Goal: Transaction & Acquisition: Purchase product/service

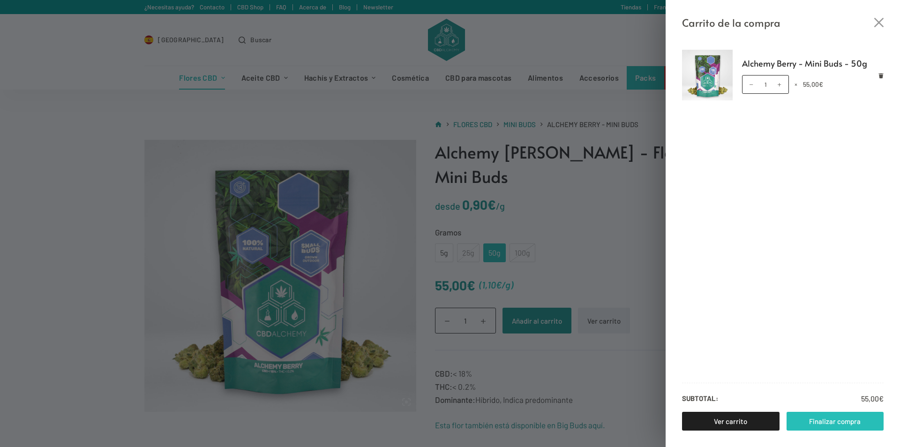
click at [830, 418] on link "Finalizar compra" at bounding box center [834, 420] width 97 height 19
drag, startPoint x: 234, startPoint y: 370, endPoint x: 238, endPoint y: 350, distance: 19.5
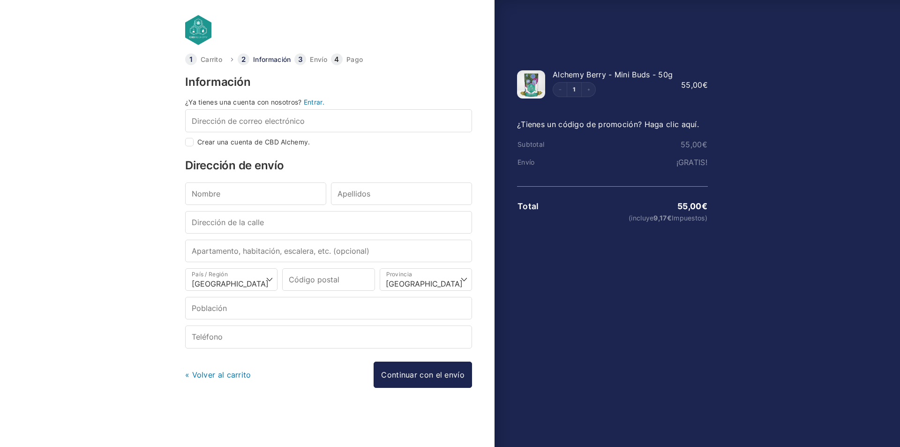
select select "B"
click at [259, 125] on input "Dirección de correo electrónico *" at bounding box center [328, 120] width 287 height 22
type input "iivaan1975@gmail.com"
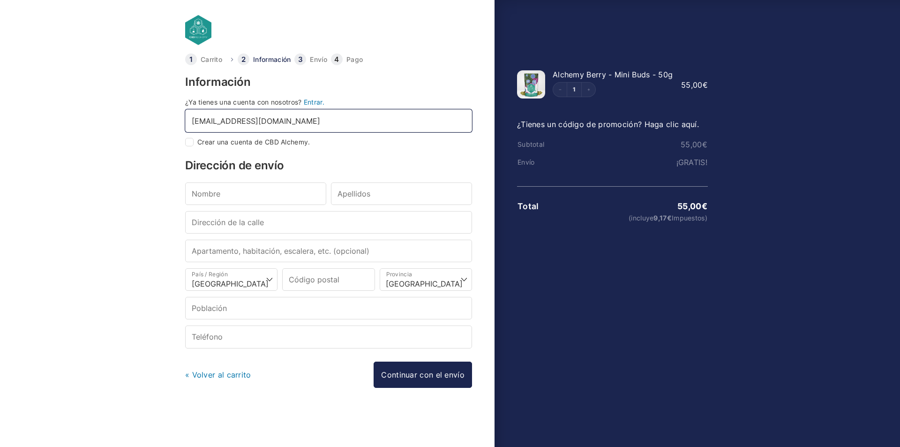
type input "Ivan"
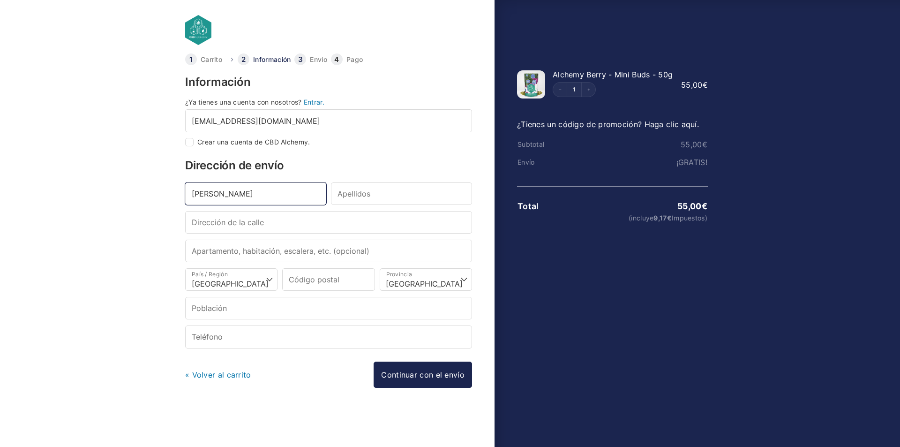
type input "Hernadez"
type input "Ronda 8 de Març 135"
type input "Casa"
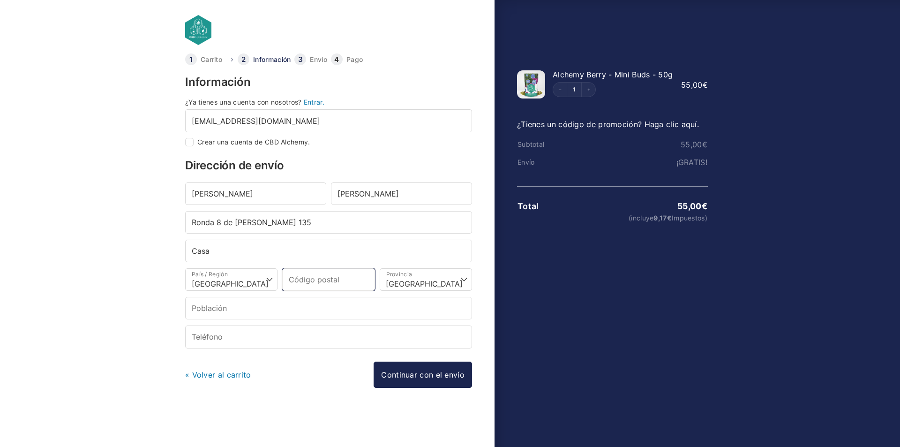
type input "08390"
type input "Montgat"
type input "+34659372217"
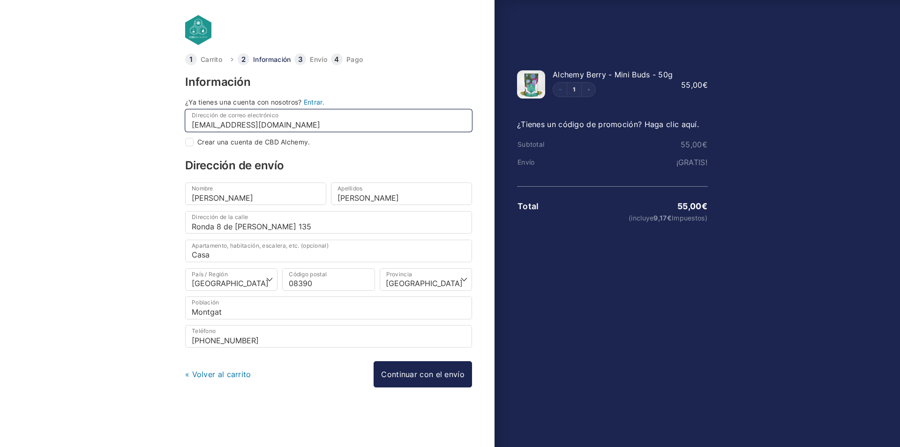
select select
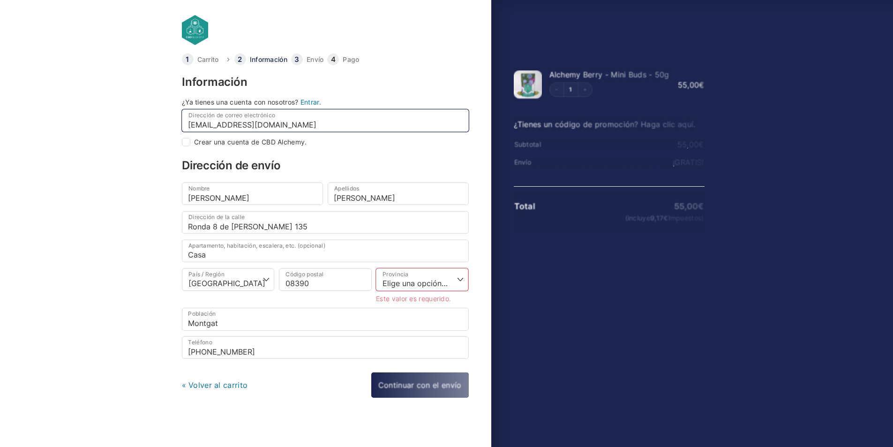
checkbox input "true"
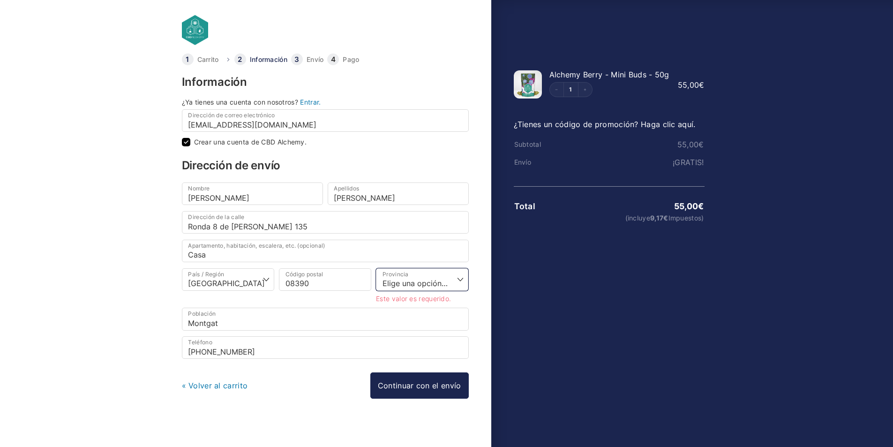
click at [430, 281] on select "Elige una opción… La Coruña Álava Albacete Alicante Almería Asturias Ávila Bada…" at bounding box center [422, 279] width 92 height 22
select select "B"
click at [379, 268] on select "Elige una opción… La Coruña Álava Albacete Alicante Almería Asturias Ávila Bada…" at bounding box center [422, 279] width 92 height 22
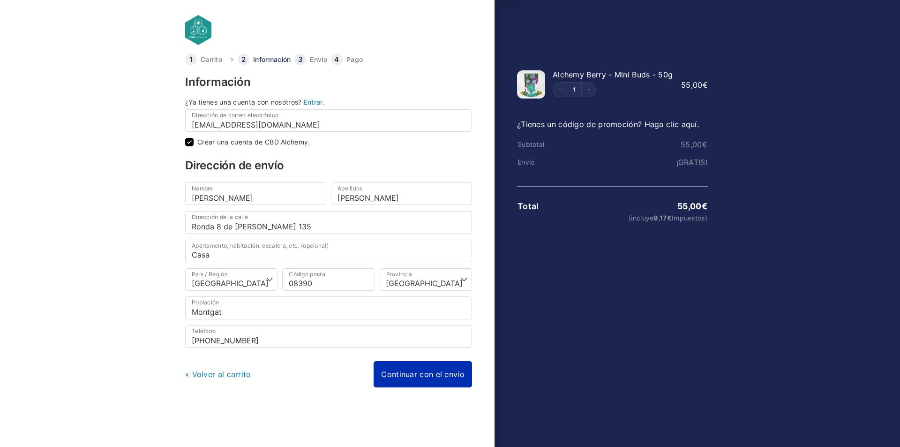
click at [423, 376] on link "Continuar con el envío" at bounding box center [422, 374] width 98 height 26
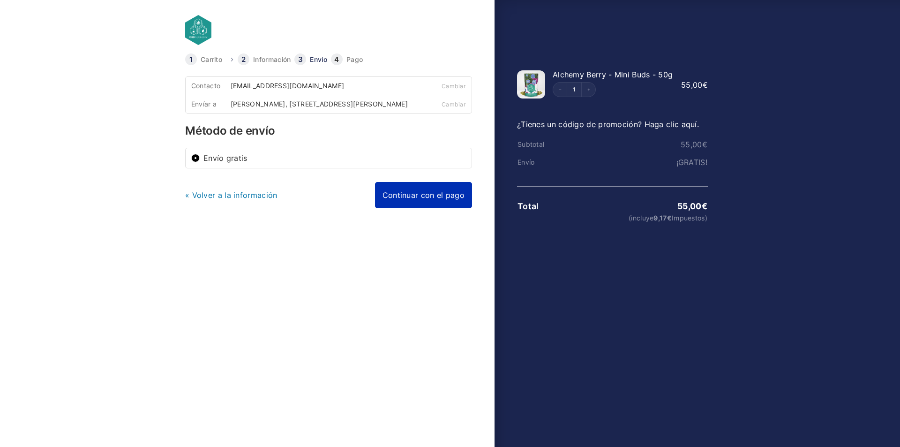
click at [426, 208] on link "Continuar con el pago" at bounding box center [423, 195] width 97 height 26
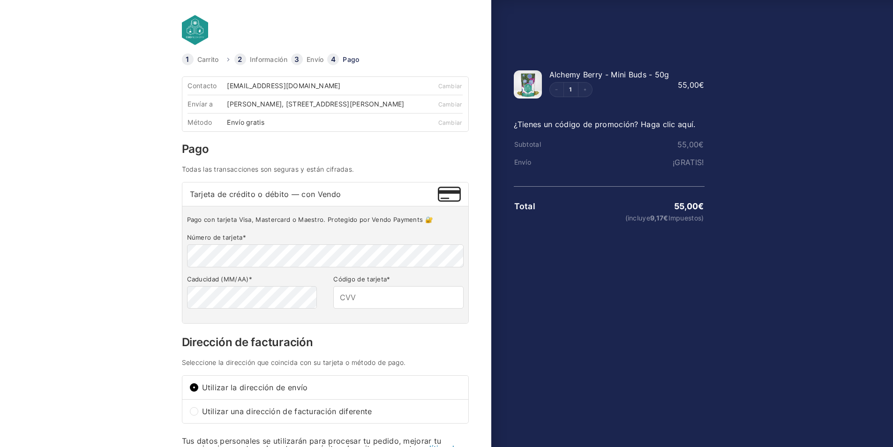
click at [595, 123] on link "¿Tienes un código de promoción? Haga clic aquí." at bounding box center [605, 123] width 182 height 9
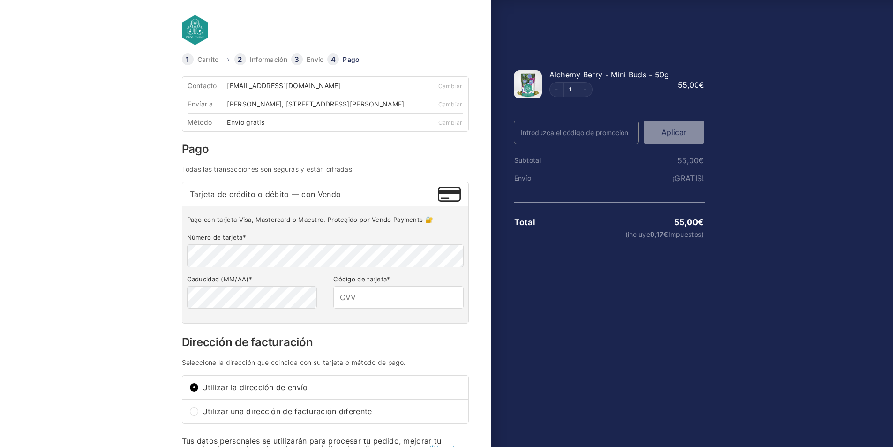
drag, startPoint x: 111, startPoint y: 193, endPoint x: 94, endPoint y: 185, distance: 18.5
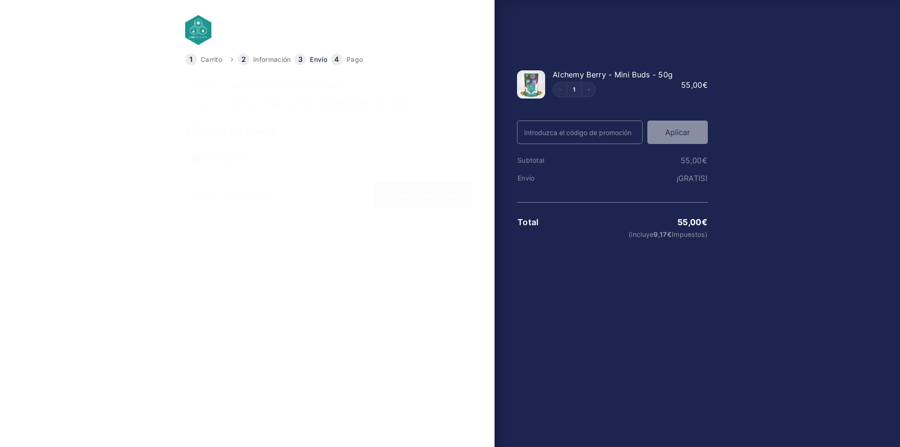
drag, startPoint x: 119, startPoint y: 202, endPoint x: 131, endPoint y: 192, distance: 16.0
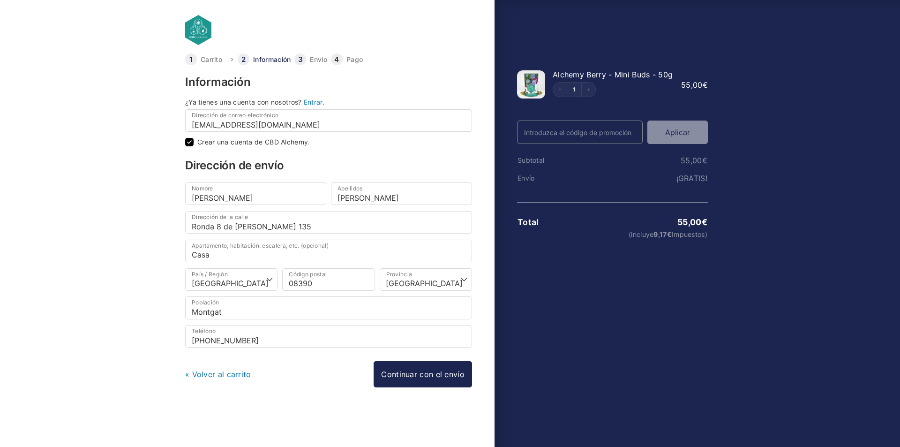
drag, startPoint x: 128, startPoint y: 220, endPoint x: 125, endPoint y: 210, distance: 10.4
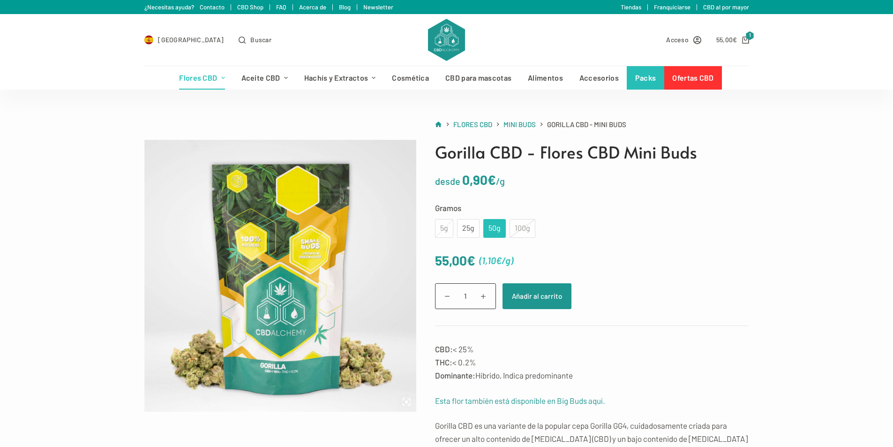
drag, startPoint x: 317, startPoint y: 228, endPoint x: 312, endPoint y: 223, distance: 6.7
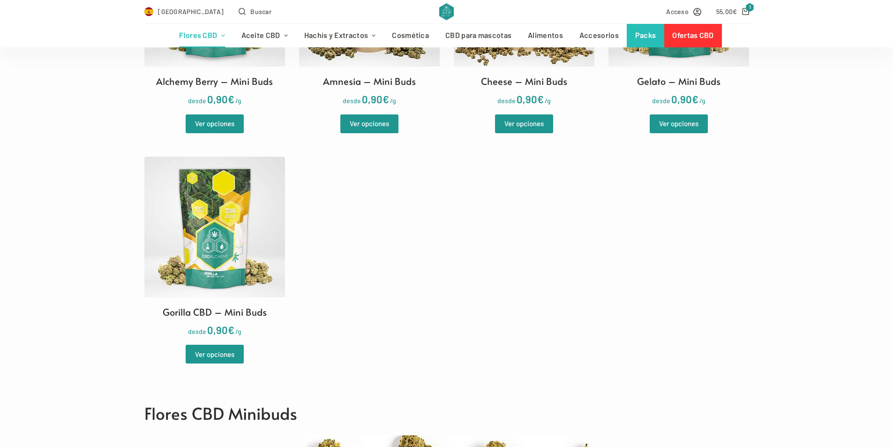
scroll to position [422, 0]
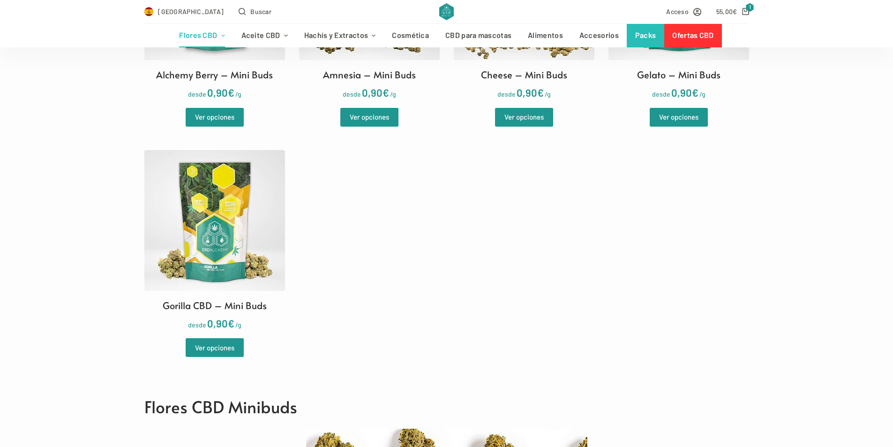
drag, startPoint x: 320, startPoint y: 261, endPoint x: 312, endPoint y: 257, distance: 8.8
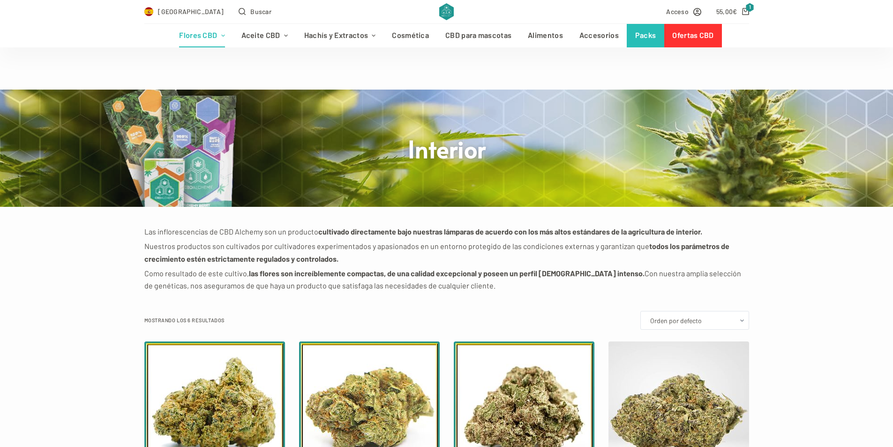
scroll to position [141, 0]
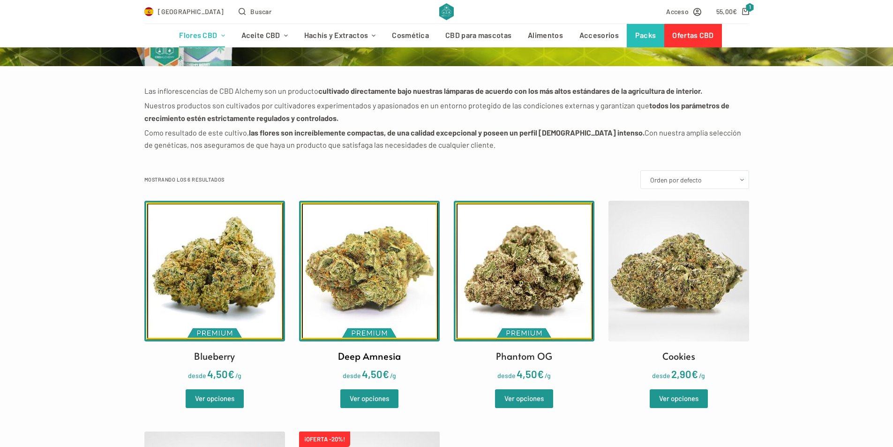
drag, startPoint x: 324, startPoint y: 244, endPoint x: 319, endPoint y: 245, distance: 5.2
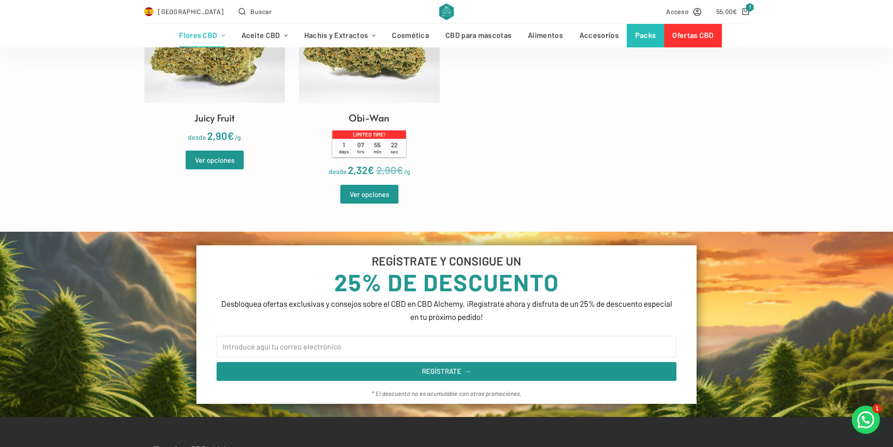
scroll to position [656, 0]
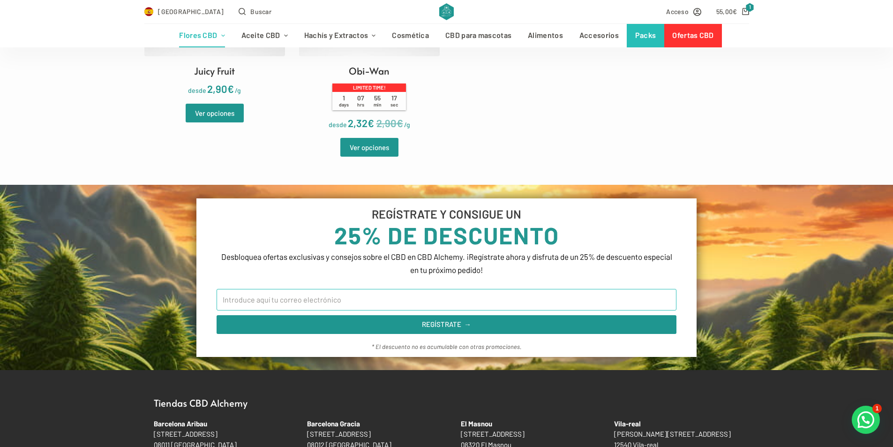
click at [316, 300] on input "Email" at bounding box center [446, 300] width 460 height 22
type input "[EMAIL_ADDRESS][DOMAIN_NAME]"
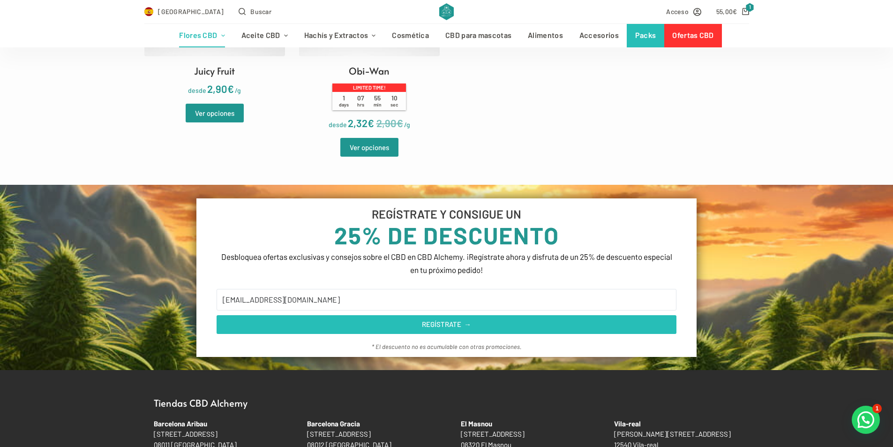
click at [405, 328] on button "REGÍSTRATE →" at bounding box center [446, 324] width 460 height 19
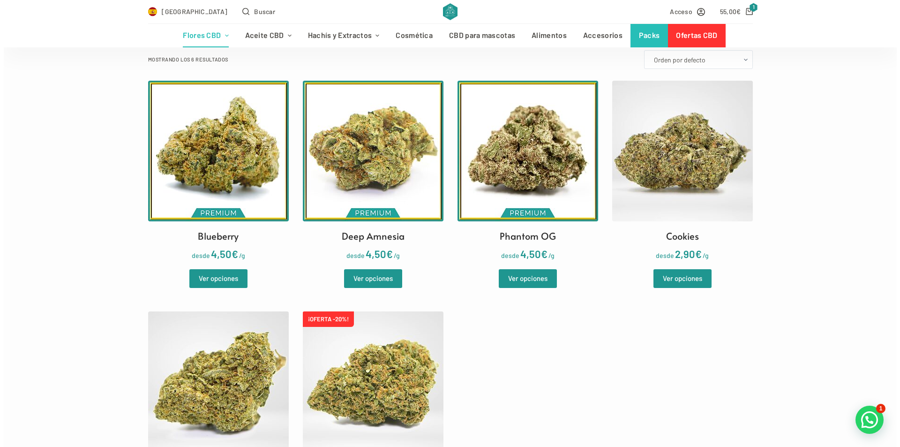
scroll to position [234, 0]
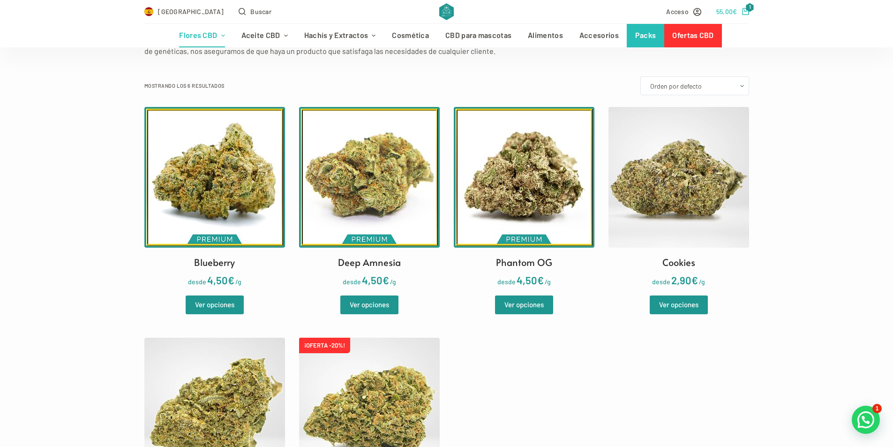
click at [727, 8] on bdi "55,00 €" at bounding box center [726, 11] width 21 height 8
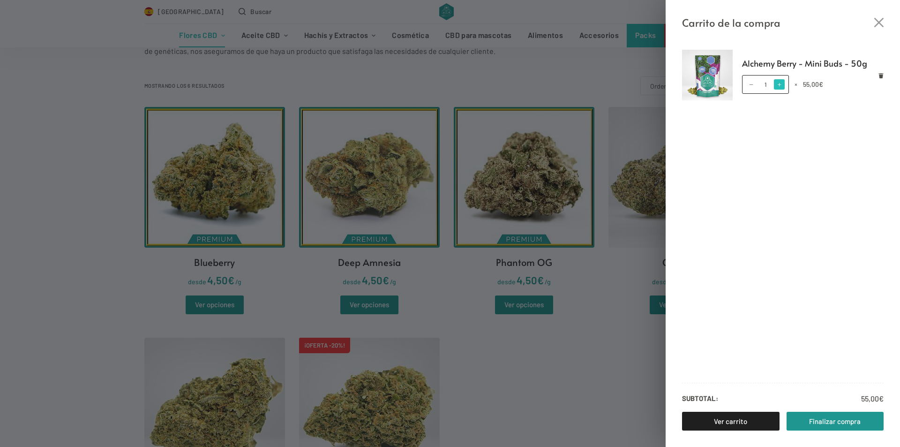
click at [781, 85] on span at bounding box center [779, 84] width 10 height 10
type input "2"
click at [836, 418] on link "Finalizar compra" at bounding box center [834, 420] width 97 height 19
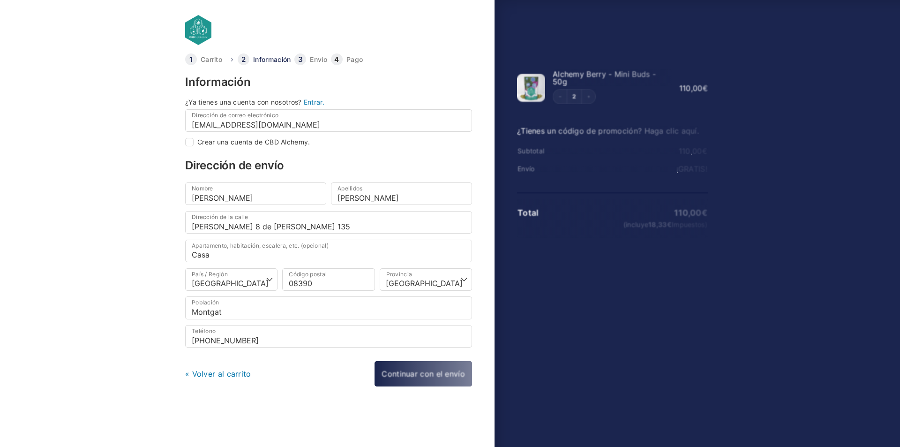
select select "B"
checkbox input "true"
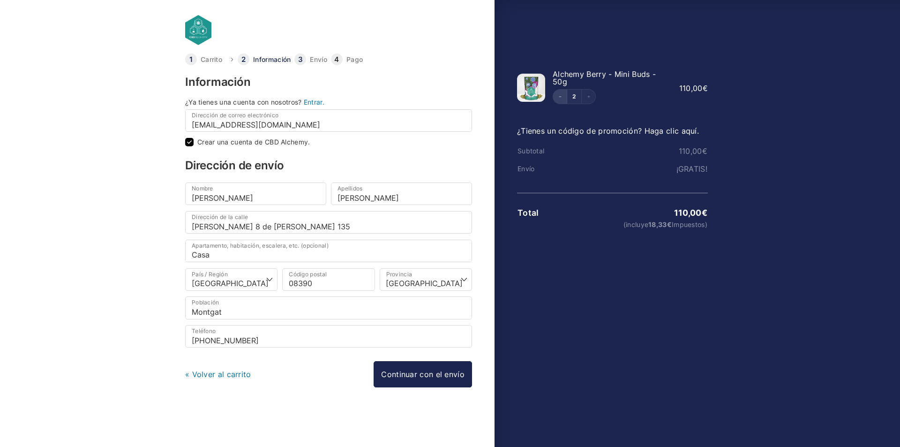
click at [557, 97] on button "Decrement" at bounding box center [560, 96] width 14 height 14
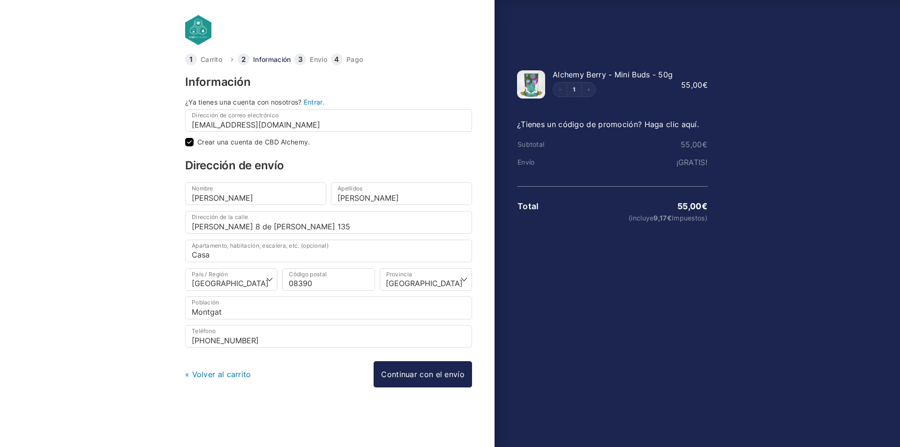
click at [592, 126] on link "¿Tienes un código de promoción? Haga clic aquí." at bounding box center [608, 123] width 182 height 9
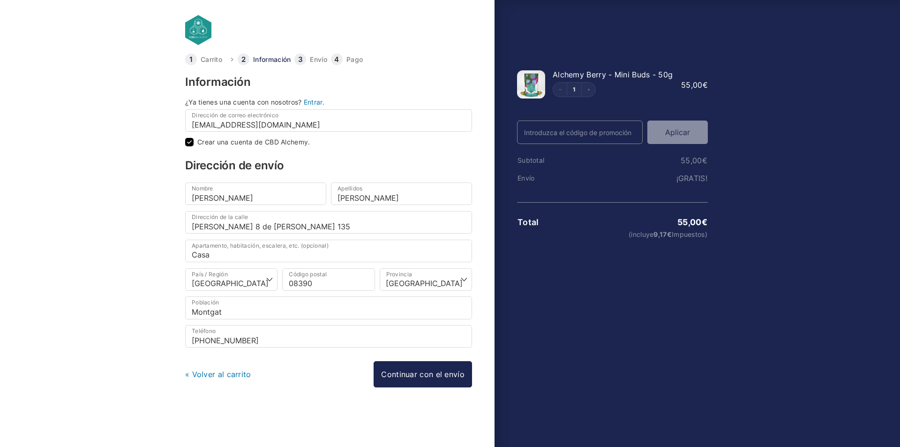
click at [554, 131] on input "Código Promo" at bounding box center [580, 131] width 126 height 23
type input "WELCOME25"
click at [687, 134] on button "Aplicar" at bounding box center [677, 131] width 60 height 23
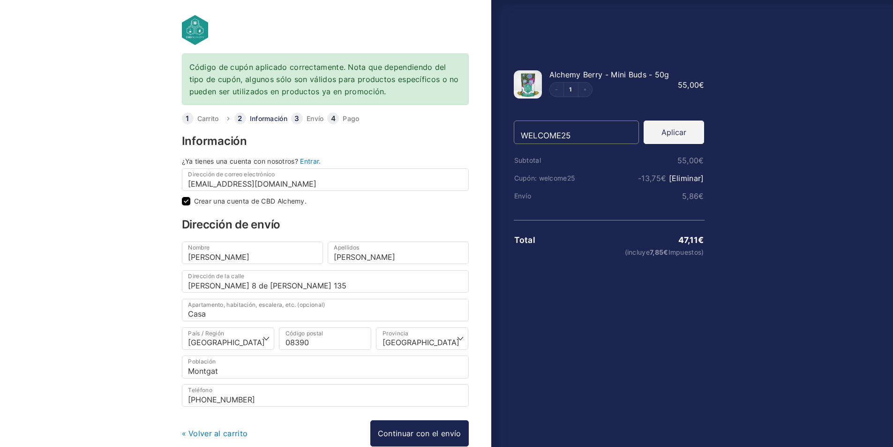
drag, startPoint x: 502, startPoint y: 322, endPoint x: 499, endPoint y: 318, distance: 4.8
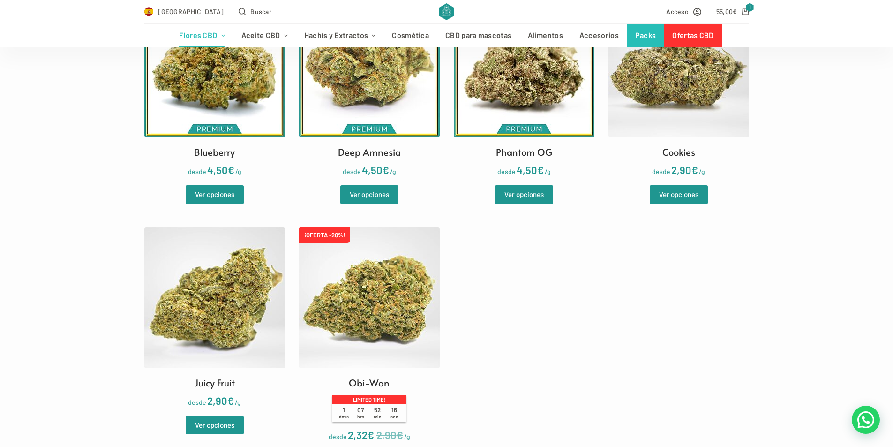
scroll to position [281, 0]
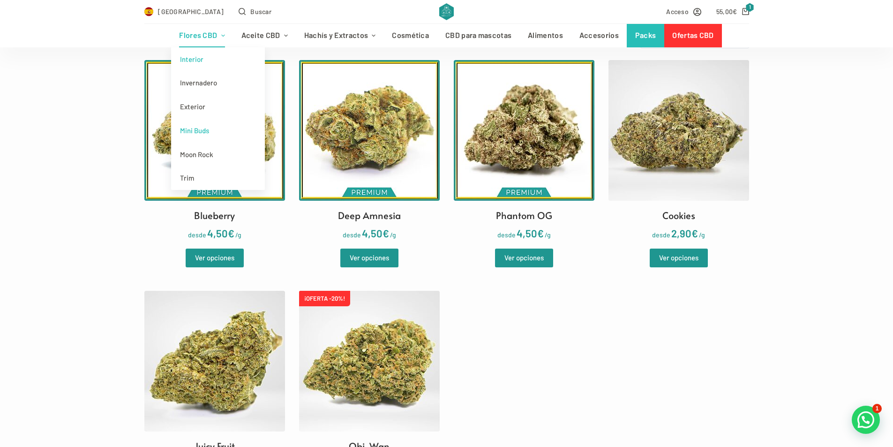
click at [203, 133] on link "Mini Buds" at bounding box center [218, 131] width 94 height 24
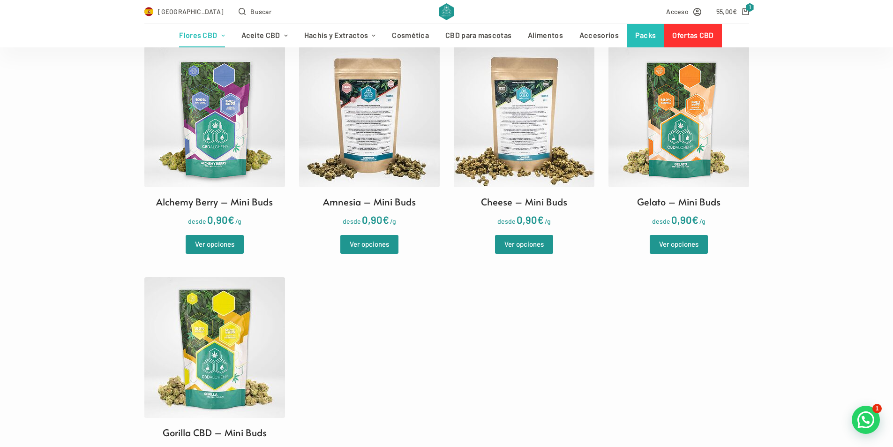
scroll to position [234, 0]
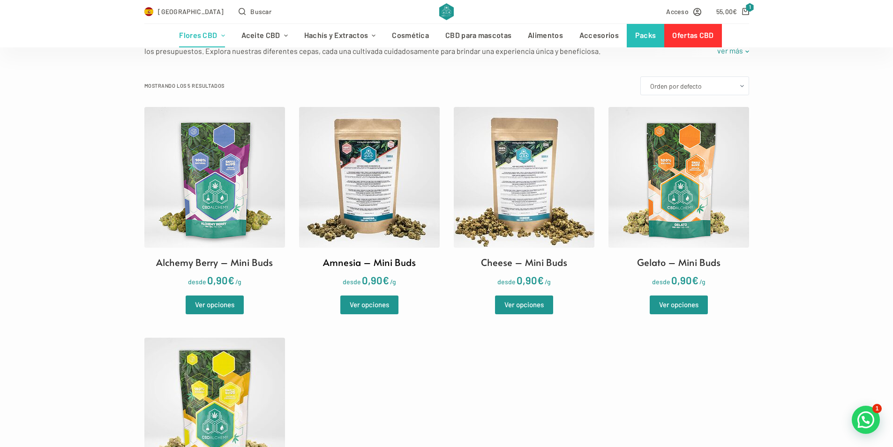
click at [349, 212] on img at bounding box center [369, 177] width 141 height 141
click at [216, 194] on img at bounding box center [214, 177] width 141 height 141
drag, startPoint x: 329, startPoint y: 320, endPoint x: 335, endPoint y: 317, distance: 5.9
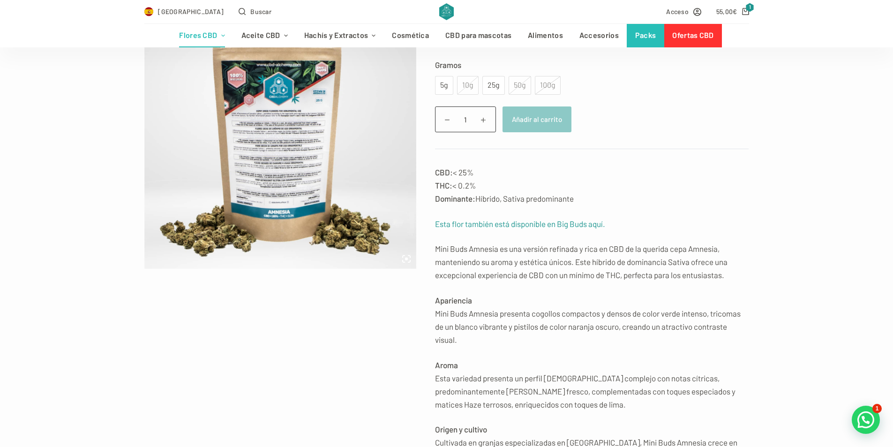
scroll to position [141, 0]
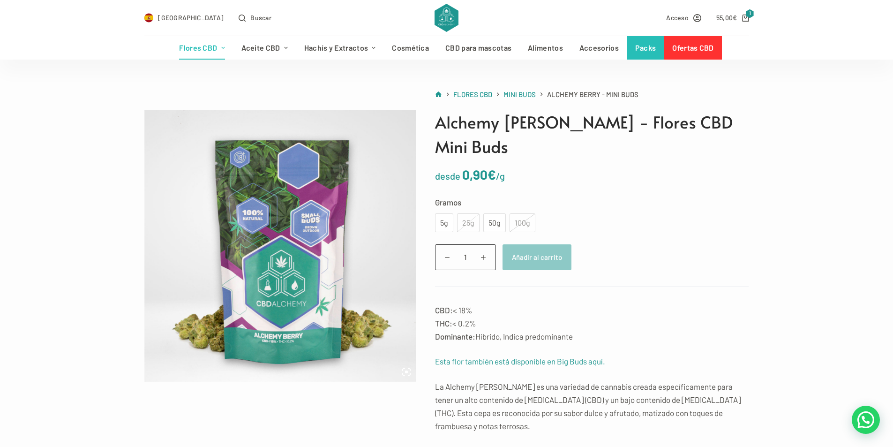
scroll to position [47, 0]
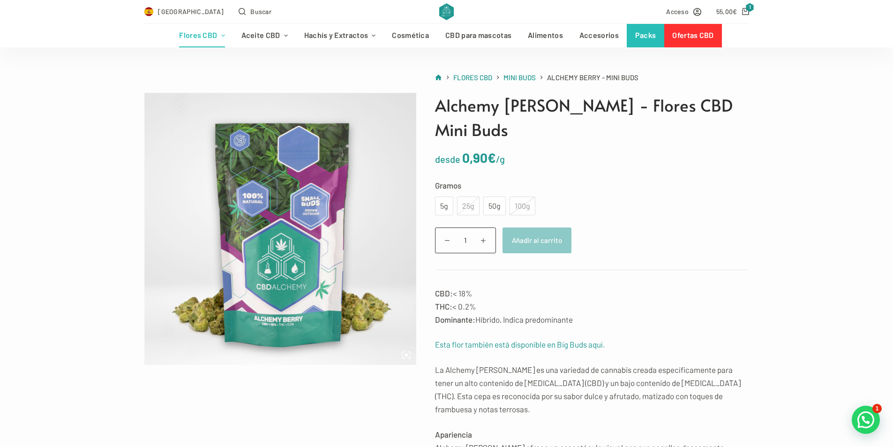
click at [518, 196] on div "100g" at bounding box center [522, 205] width 26 height 19
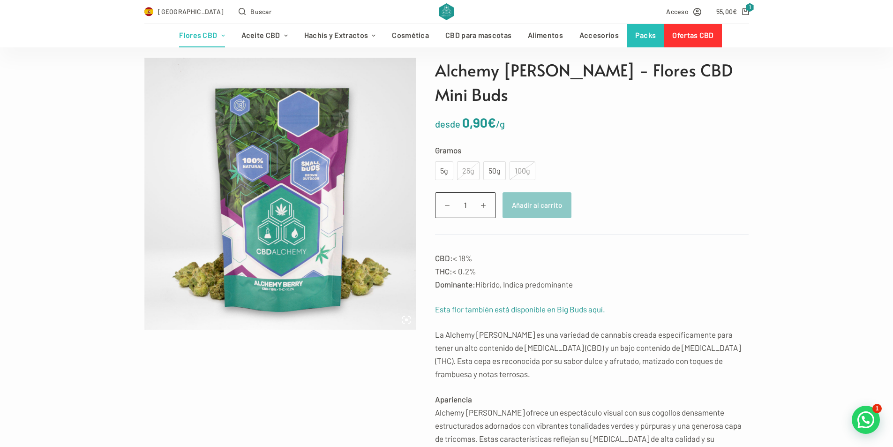
scroll to position [94, 0]
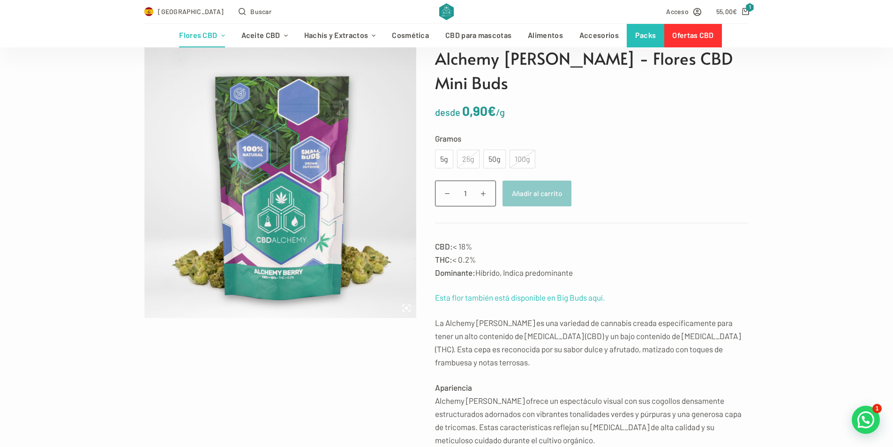
click at [519, 292] on link "Esta flor también está disponible en Big Buds aquí." at bounding box center [520, 296] width 170 height 9
click at [485, 292] on link "Esta flor también está disponible en Big Buds aquí." at bounding box center [520, 296] width 170 height 9
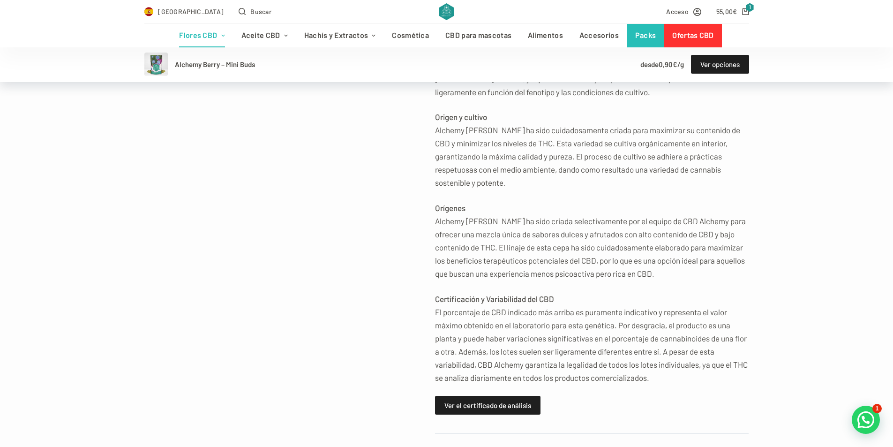
scroll to position [515, 0]
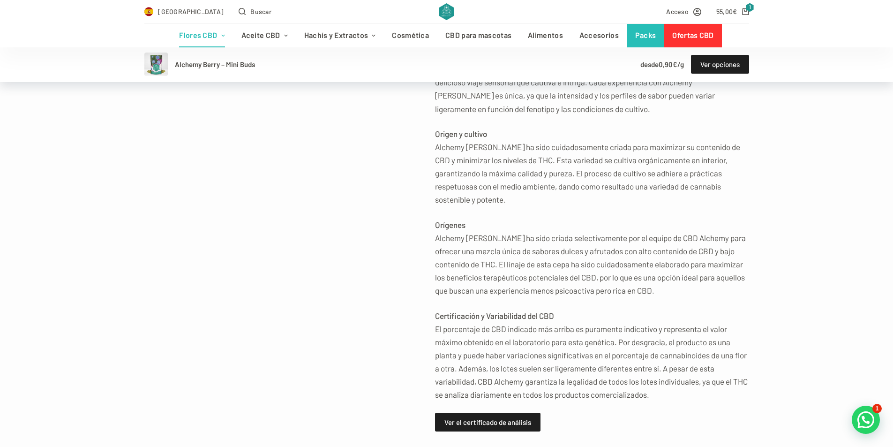
drag, startPoint x: 337, startPoint y: 301, endPoint x: 330, endPoint y: 295, distance: 8.6
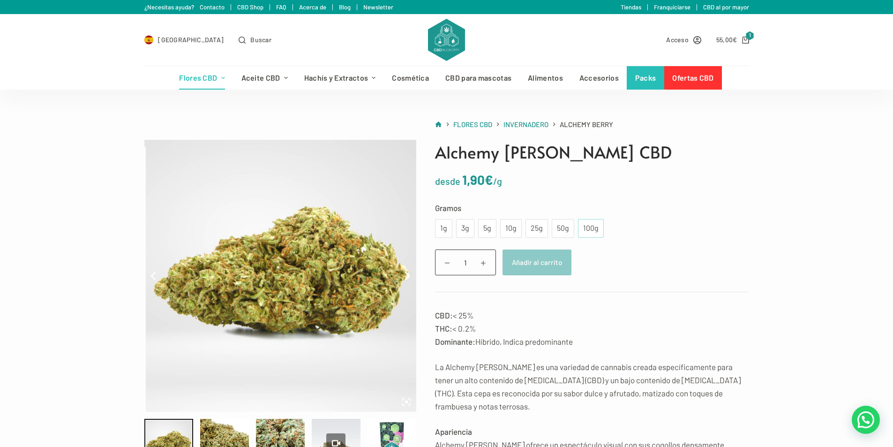
click at [594, 230] on div "100g" at bounding box center [590, 228] width 15 height 12
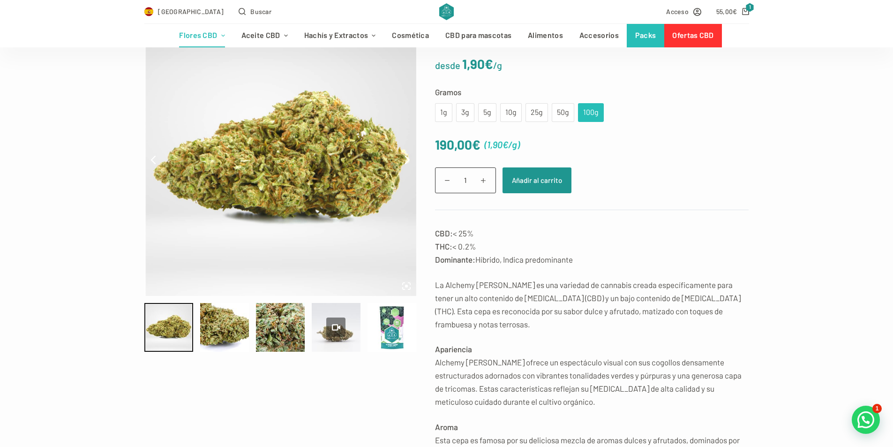
scroll to position [141, 0]
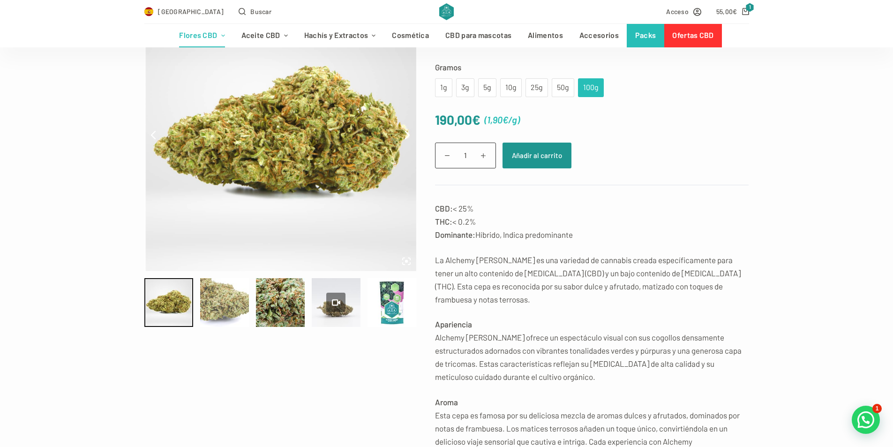
click at [216, 303] on div at bounding box center [224, 302] width 49 height 49
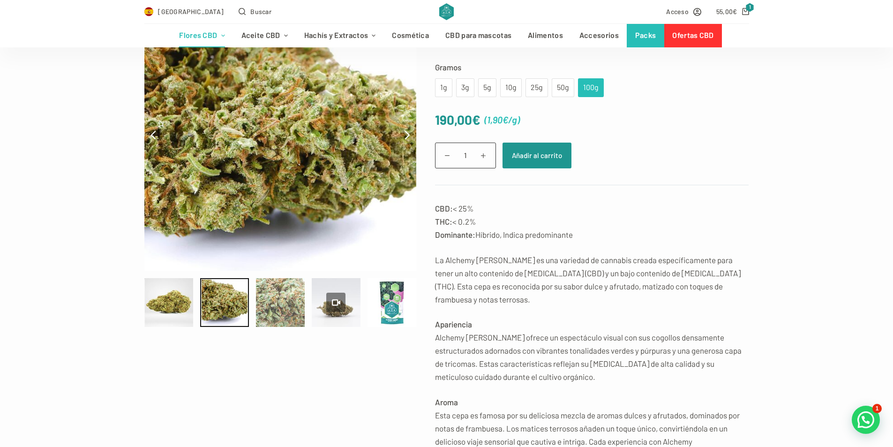
click at [282, 301] on div at bounding box center [280, 302] width 49 height 49
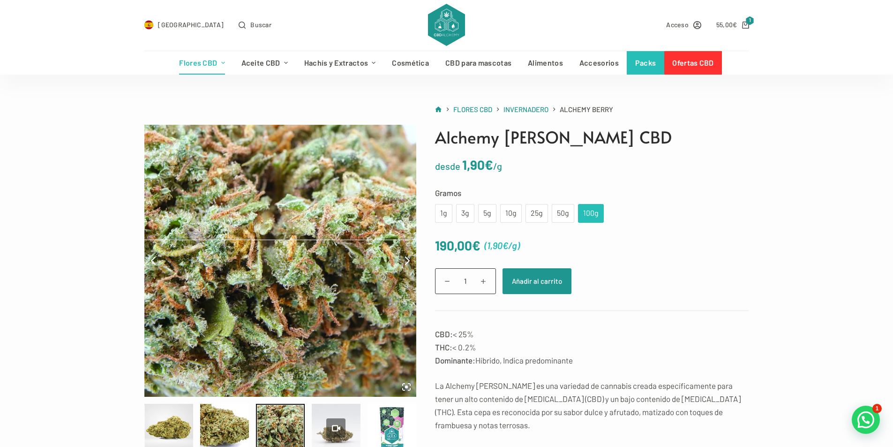
scroll to position [0, 0]
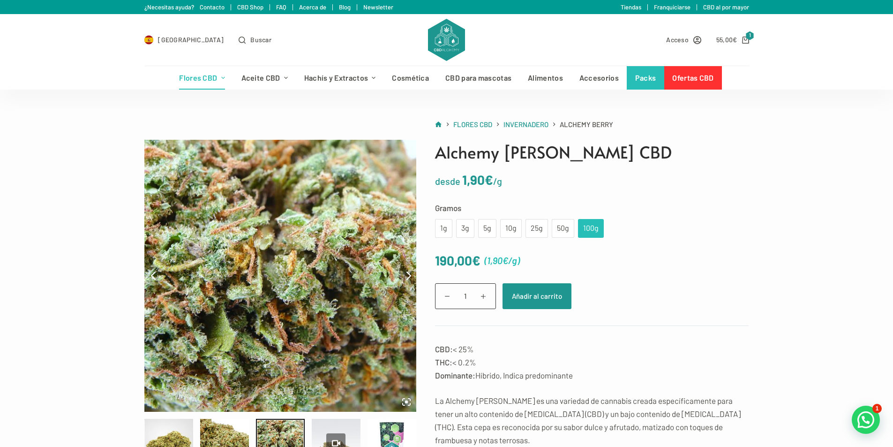
drag, startPoint x: 390, startPoint y: 244, endPoint x: 400, endPoint y: 244, distance: 9.8
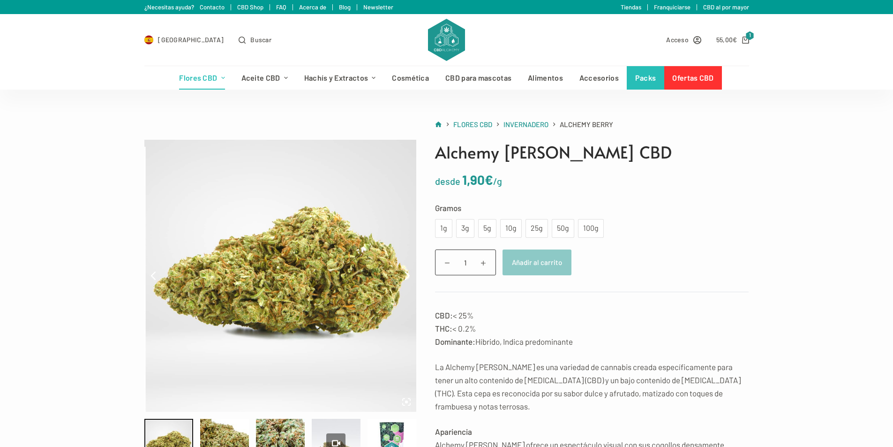
scroll to position [234, 0]
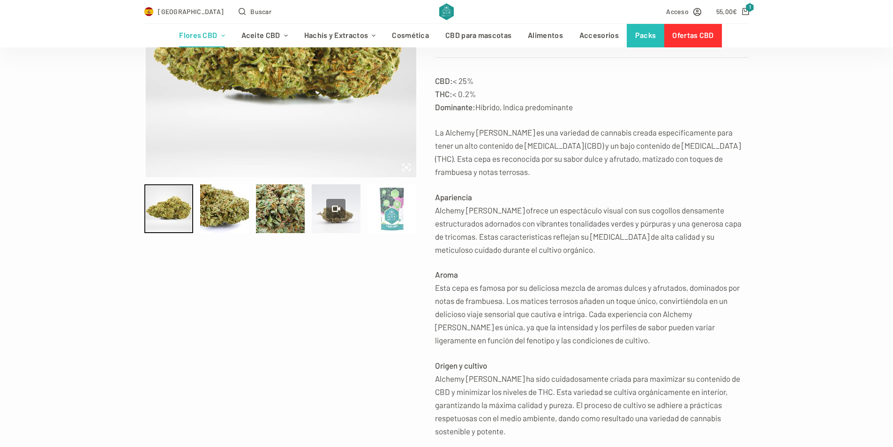
click at [387, 201] on div at bounding box center [391, 208] width 49 height 49
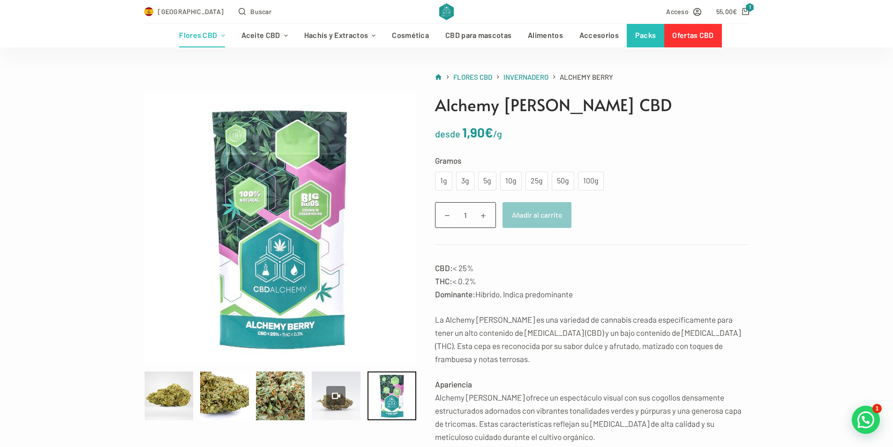
scroll to position [47, 0]
drag, startPoint x: 344, startPoint y: 259, endPoint x: 351, endPoint y: 255, distance: 8.0
